Goal: Information Seeking & Learning: Check status

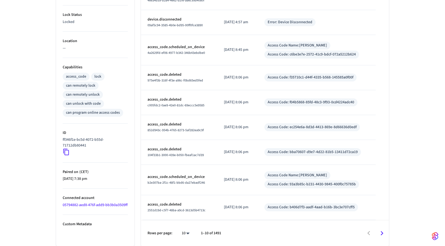
scroll to position [165, 0]
click at [381, 233] on icon "Go to next page" at bounding box center [382, 233] width 8 height 8
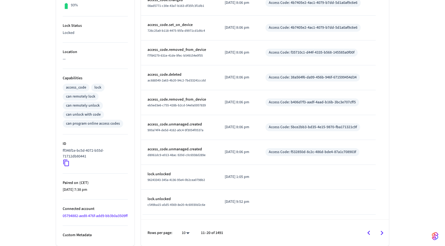
scroll to position [160, 0]
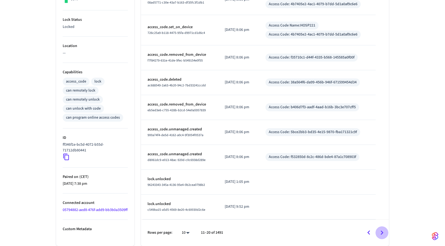
click at [381, 231] on icon "Go to next page" at bounding box center [382, 233] width 3 height 4
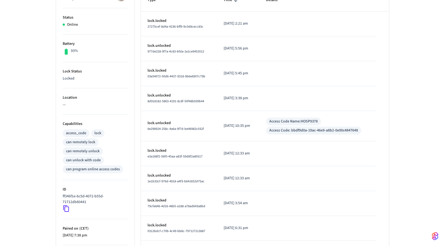
scroll to position [160, 0]
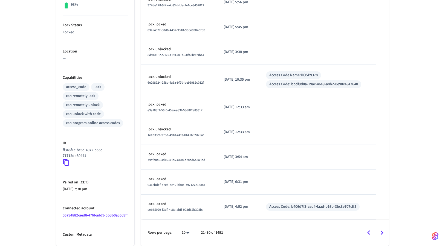
click at [380, 230] on icon "Go to next page" at bounding box center [382, 233] width 8 height 8
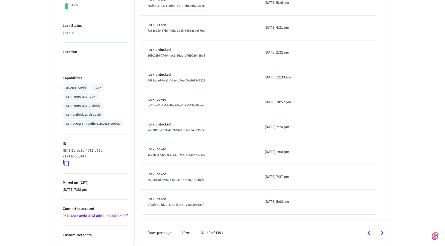
click at [383, 233] on icon "Go to next page" at bounding box center [382, 233] width 8 height 8
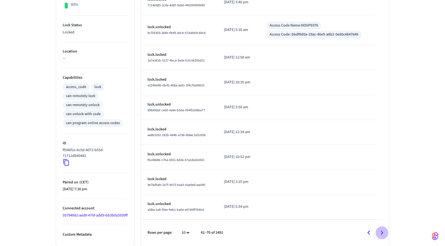
click at [382, 232] on icon "Go to next page" at bounding box center [382, 233] width 3 height 4
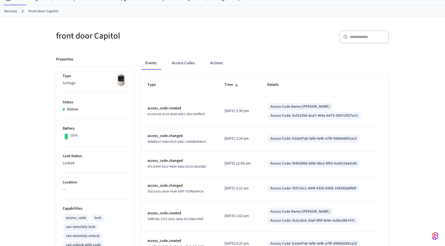
scroll to position [20, 0]
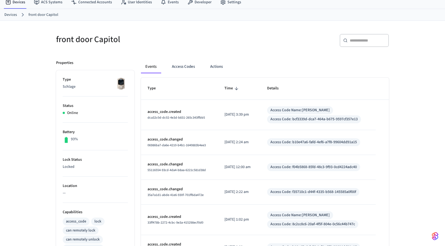
click at [226, 88] on span "Time" at bounding box center [232, 88] width 16 height 8
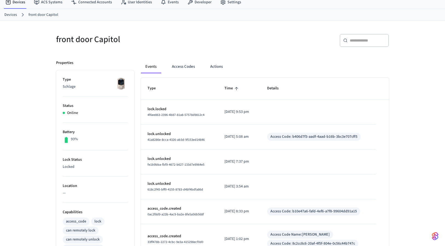
click at [226, 88] on span "Time" at bounding box center [232, 88] width 16 height 8
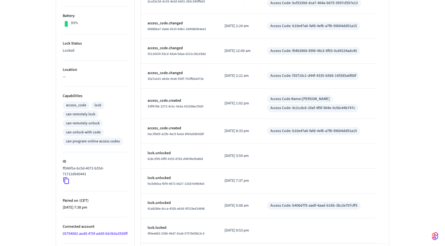
scroll to position [160, 0]
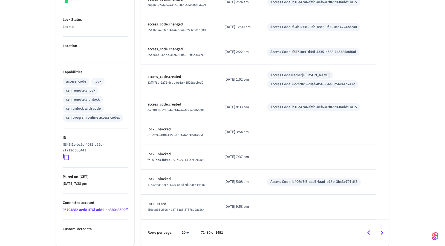
click at [383, 234] on icon "Go to next page" at bounding box center [382, 233] width 8 height 8
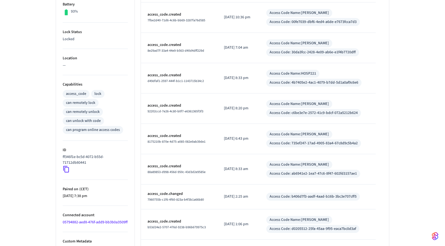
scroll to position [193, 0]
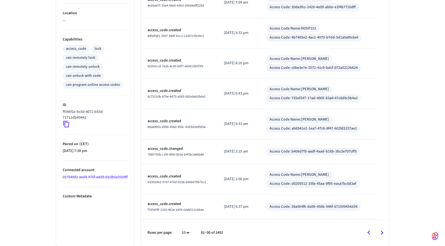
click at [383, 236] on icon "Go to next page" at bounding box center [382, 233] width 8 height 8
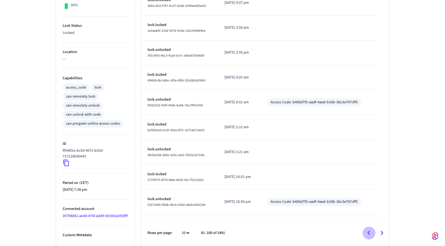
click at [368, 235] on icon "Go to previous page" at bounding box center [368, 233] width 8 height 8
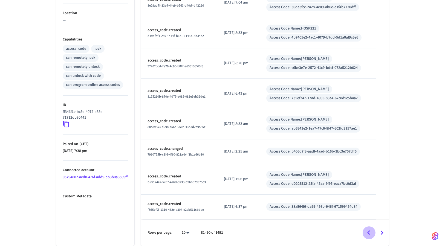
click at [370, 231] on icon "Go to previous page" at bounding box center [368, 233] width 8 height 8
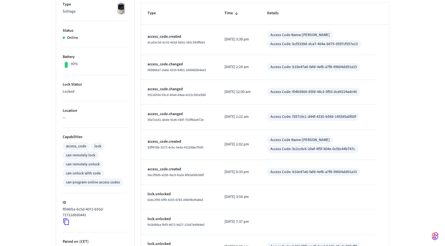
scroll to position [0, 0]
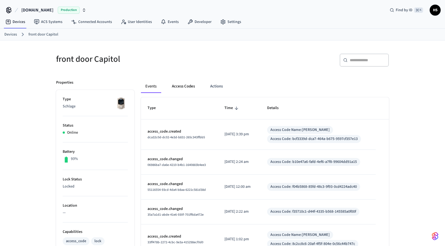
click at [171, 86] on button "Access Codes" at bounding box center [183, 86] width 32 height 13
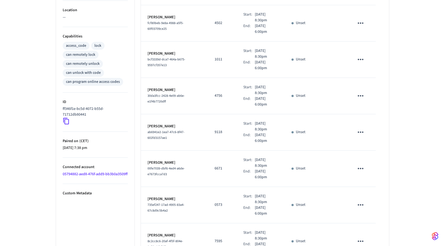
scroll to position [258, 0]
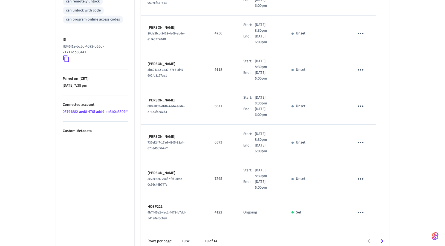
click at [381, 235] on button "Go to next page" at bounding box center [381, 241] width 13 height 13
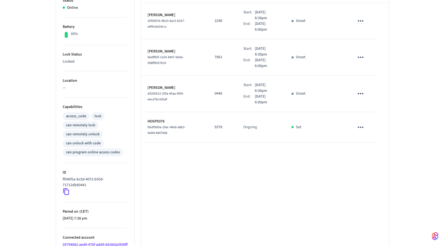
scroll to position [71, 0]
